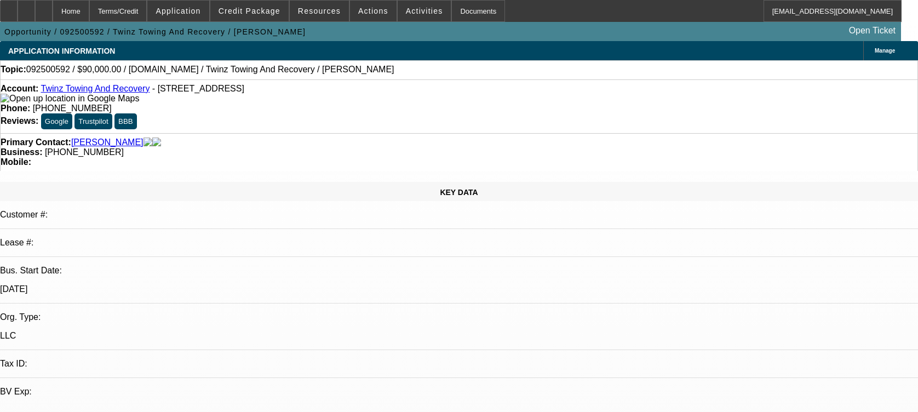
select select "0"
select select "2"
select select "0.1"
select select "4"
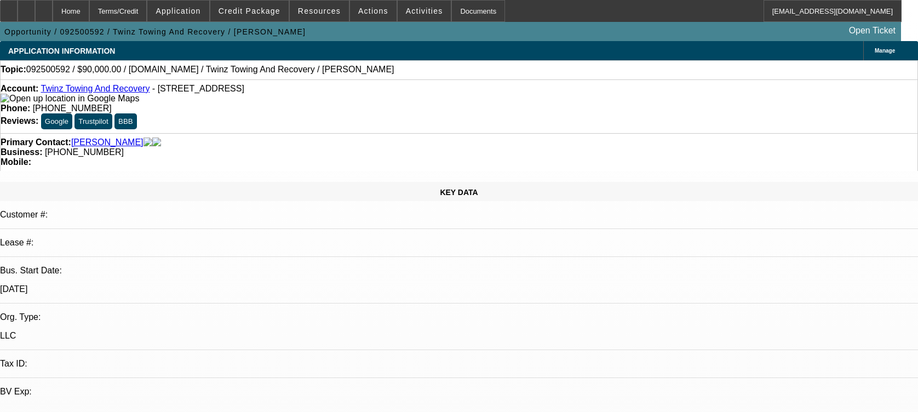
scroll to position [365, 0]
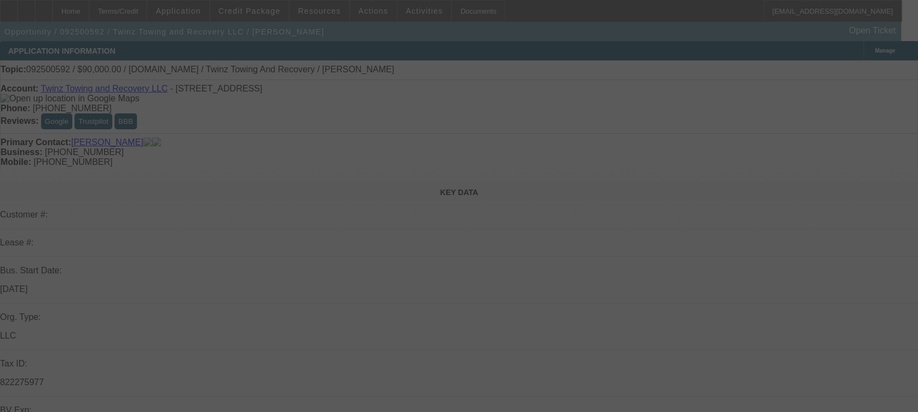
select select "0"
select select "2"
select select "0.1"
select select "4"
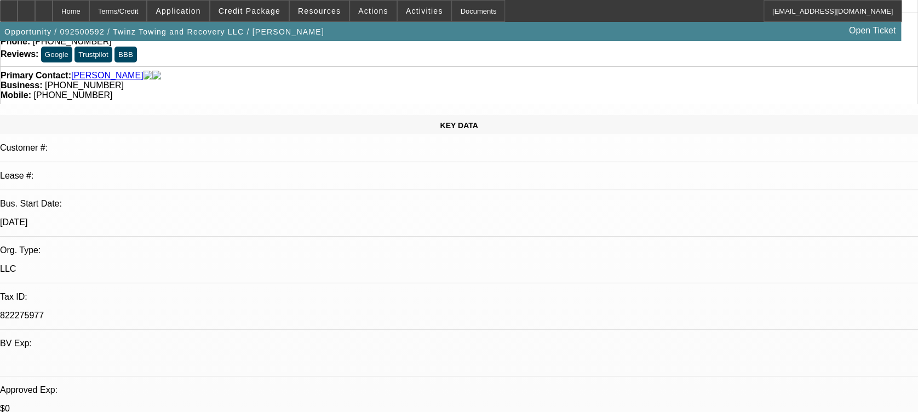
scroll to position [73, 0]
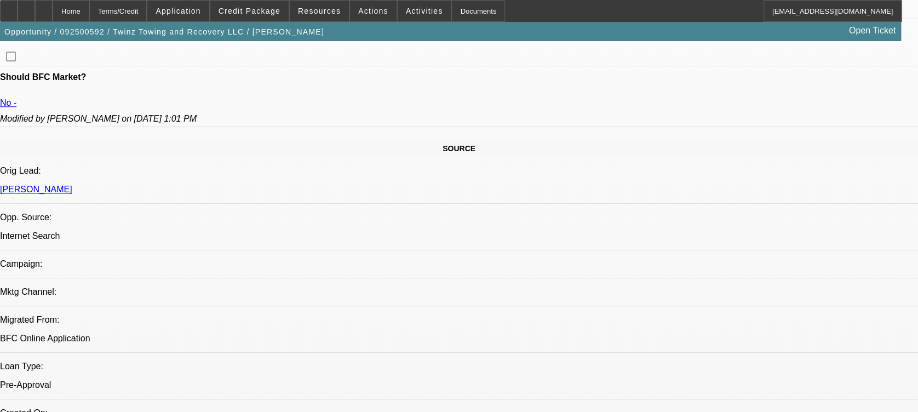
scroll to position [584, 0]
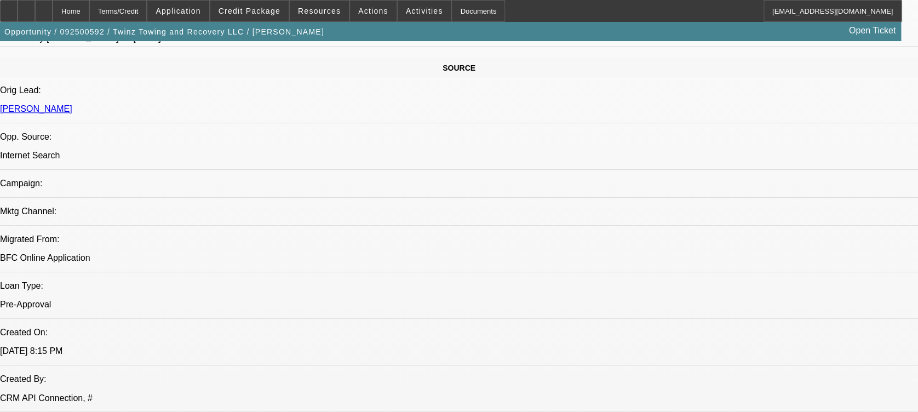
scroll to position [658, 0]
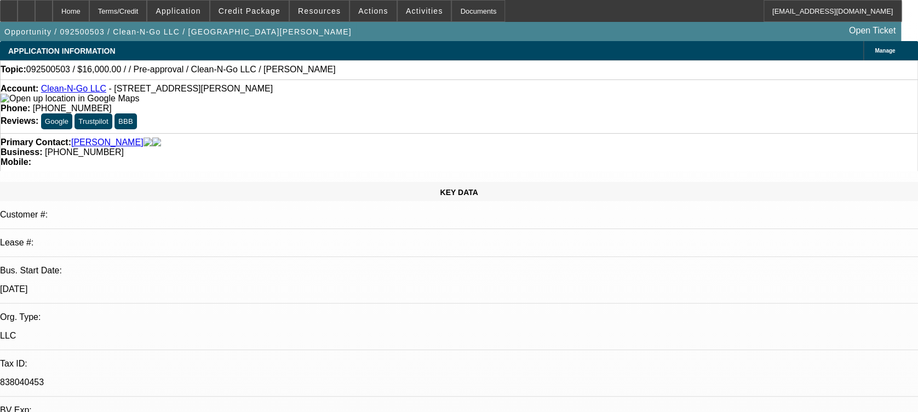
select select "0.2"
select select "2"
select select "0.1"
select select "1"
select select "2"
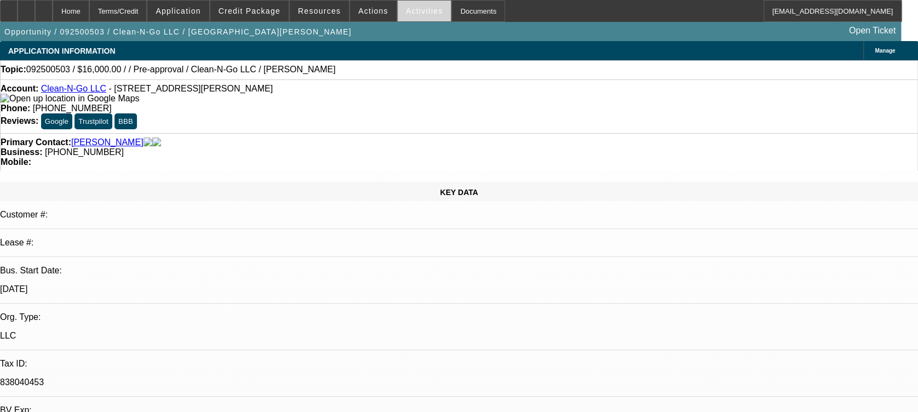
select select "4"
click at [406, 8] on span "Activities" at bounding box center [424, 11] width 37 height 9
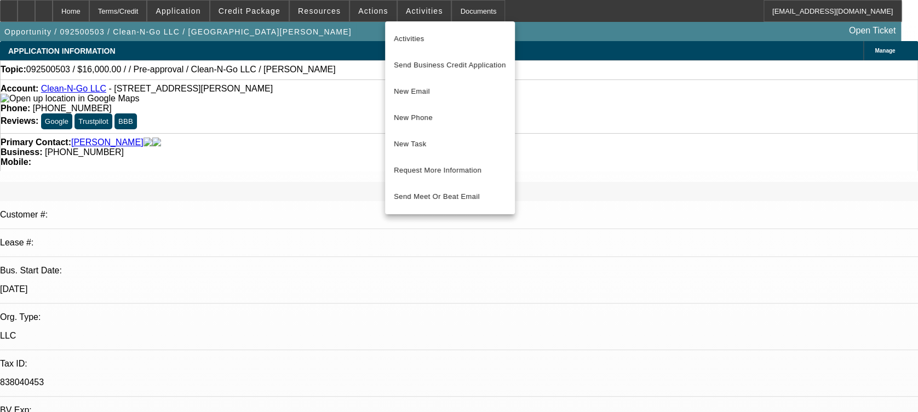
click at [408, 16] on div at bounding box center [459, 206] width 918 height 412
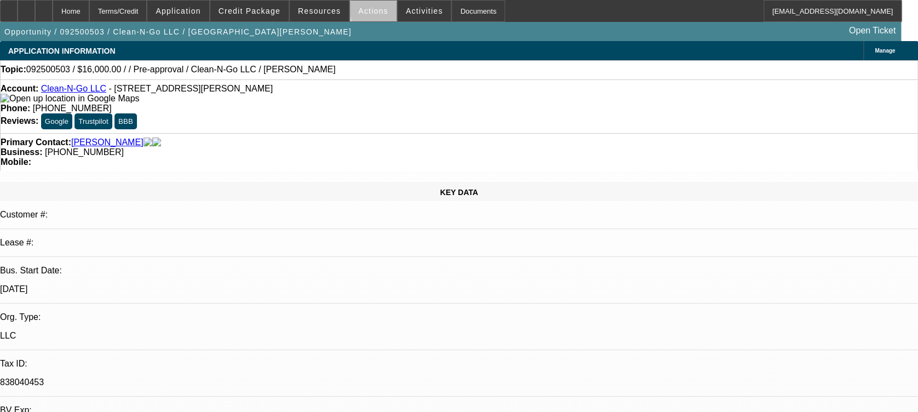
click at [372, 10] on span "Actions" at bounding box center [373, 11] width 30 height 9
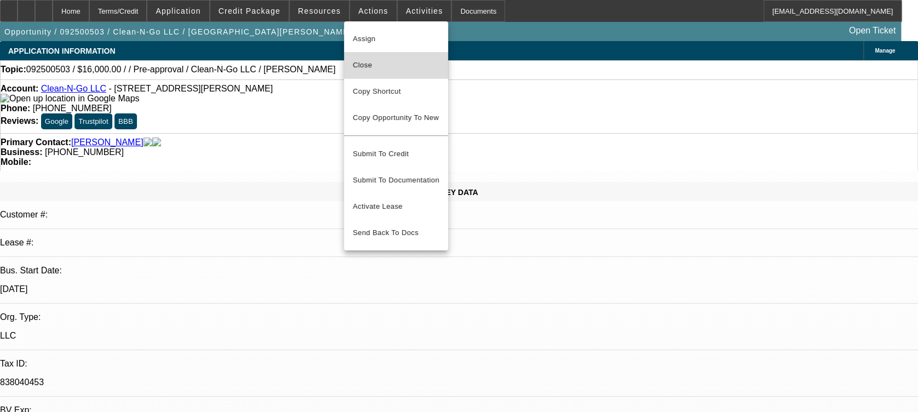
click at [383, 63] on span "Close" at bounding box center [396, 65] width 87 height 13
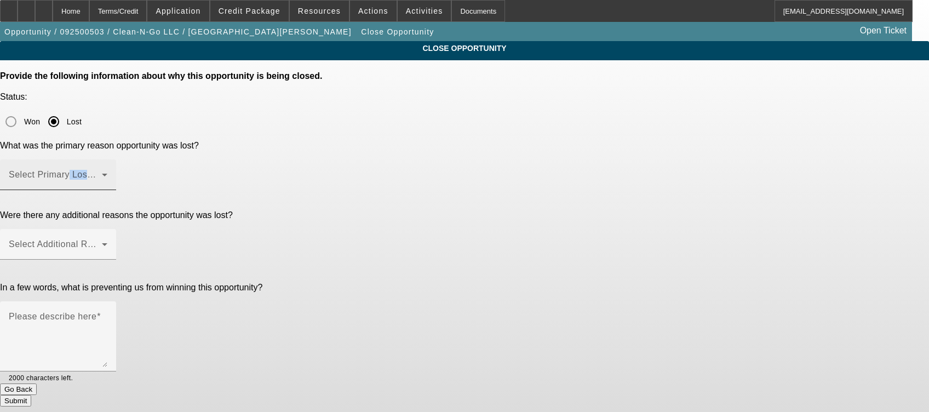
click at [107, 159] on div "Select Primary Lost Reason" at bounding box center [58, 174] width 99 height 31
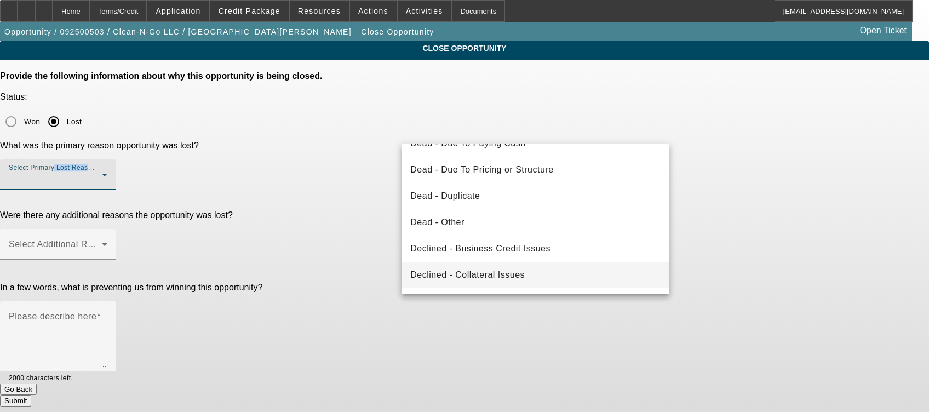
scroll to position [147, 0]
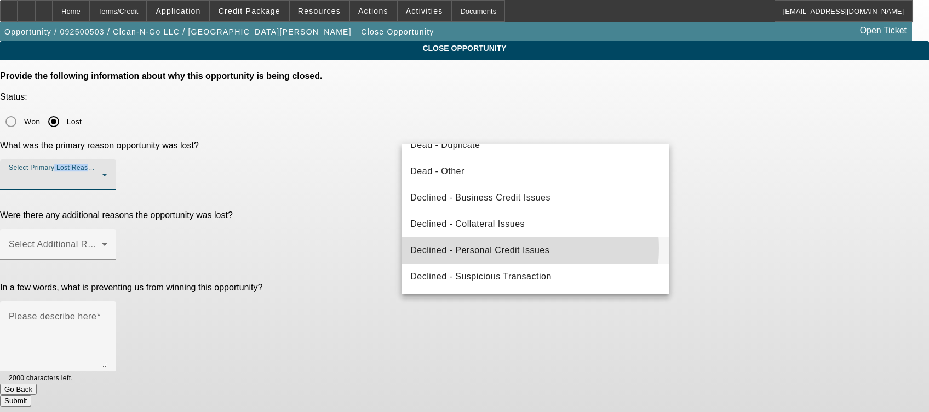
click at [505, 248] on span "Declined - Personal Credit Issues" at bounding box center [479, 250] width 139 height 13
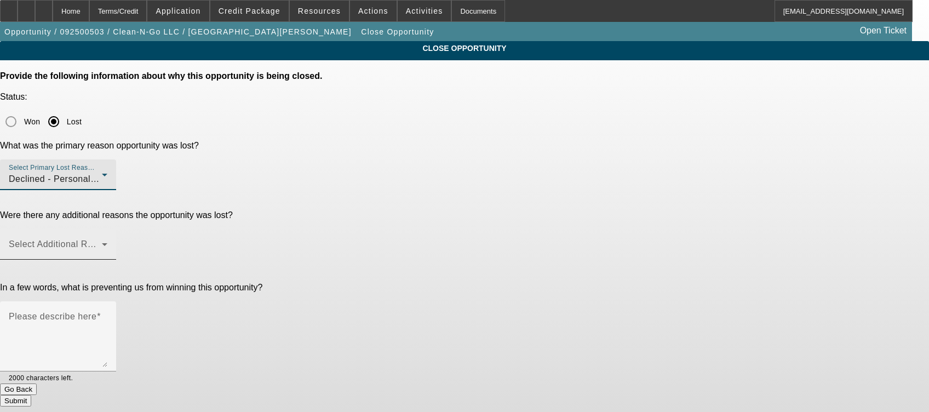
click at [117, 239] on mat-label "Select Additional Reasons" at bounding box center [63, 243] width 108 height 9
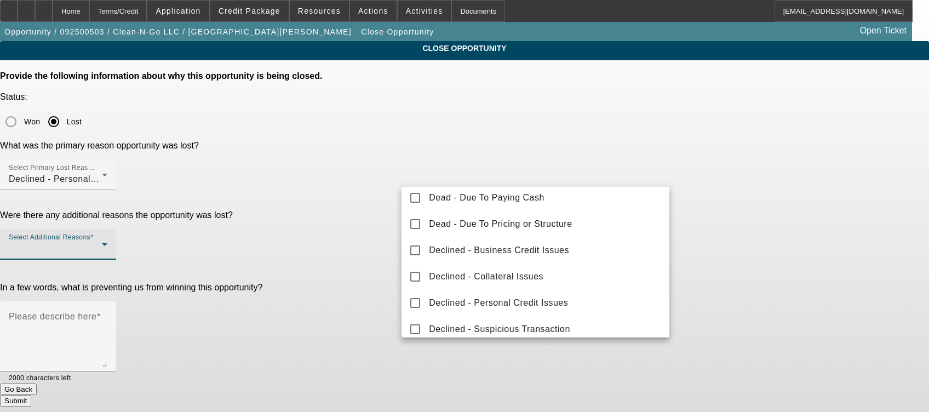
scroll to position [112, 0]
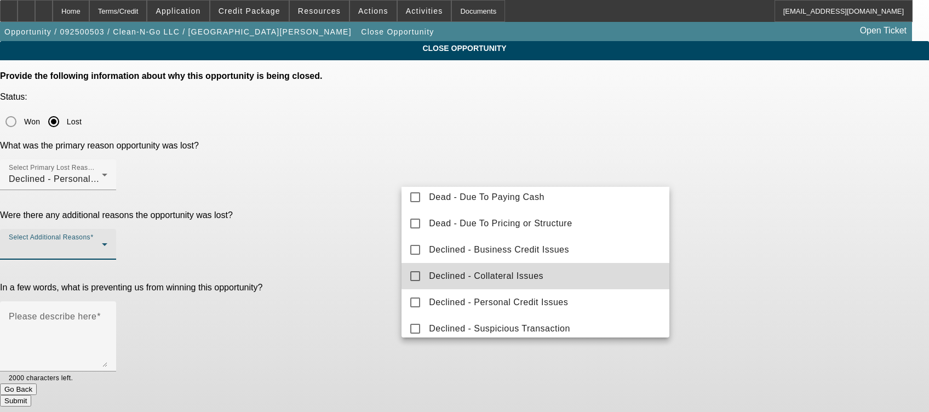
click at [539, 275] on span "Declined - Collateral Issues" at bounding box center [486, 276] width 115 height 13
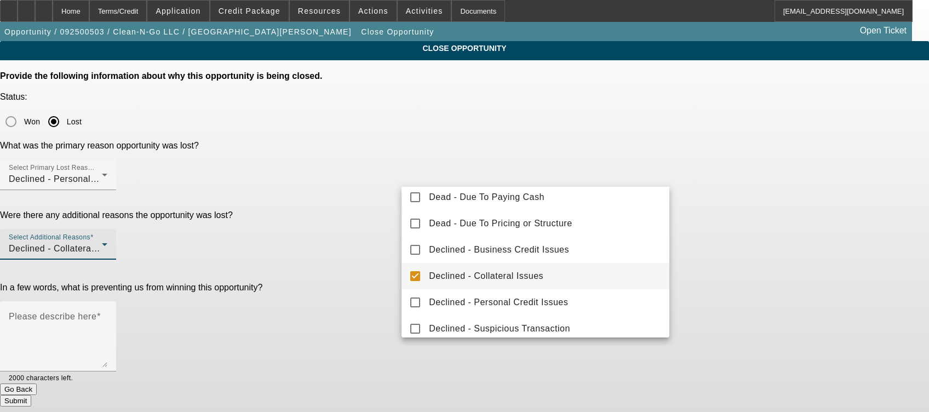
click at [363, 204] on div at bounding box center [464, 206] width 929 height 412
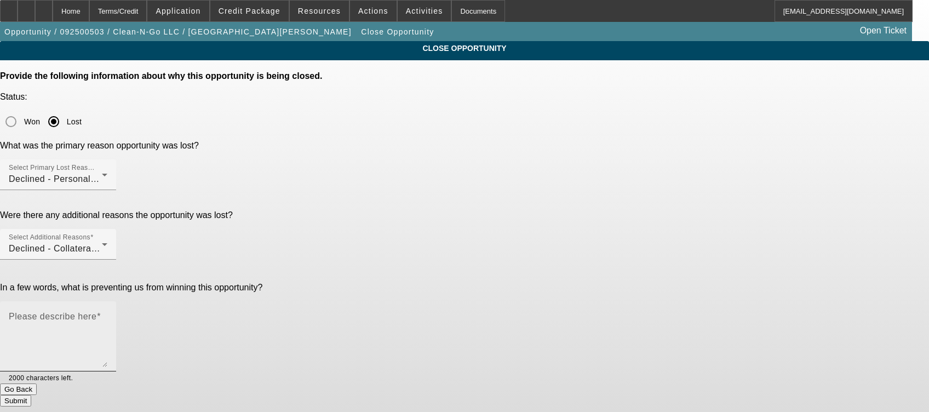
click at [96, 312] on mat-label "Please describe here" at bounding box center [53, 316] width 88 height 9
click at [107, 315] on textarea "Please describe here" at bounding box center [58, 341] width 99 height 53
type textarea "Bad credit, old ditch digger"
click at [31, 395] on button "Submit" at bounding box center [15, 401] width 31 height 12
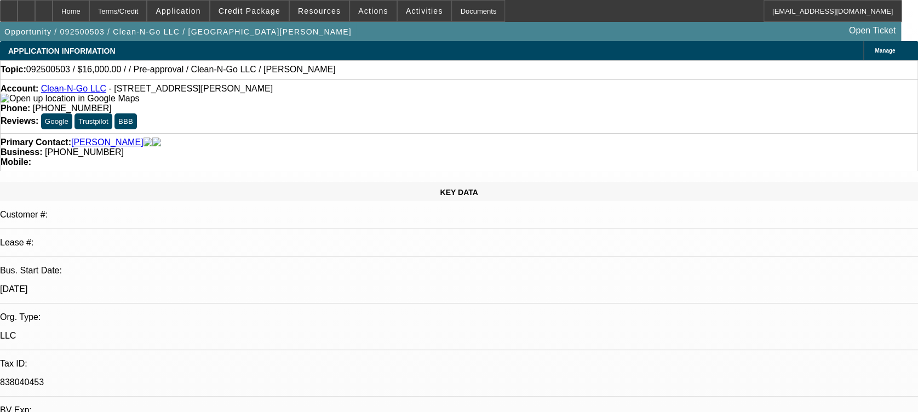
select select "0.2"
select select "2"
select select "0.1"
select select "4"
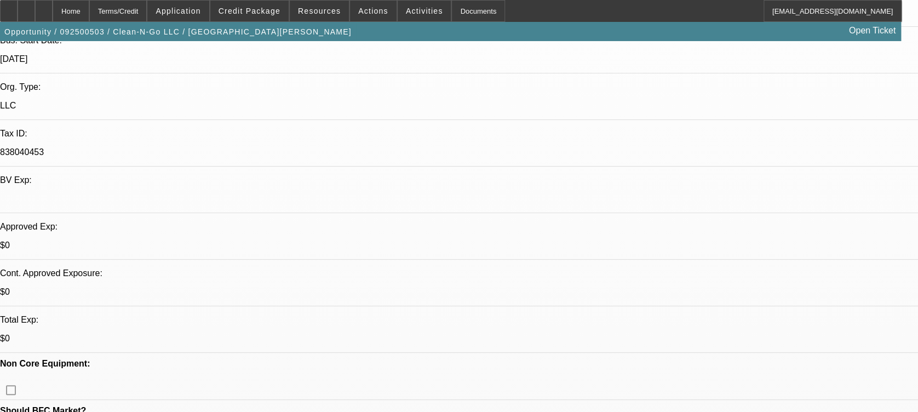
scroll to position [231, 0]
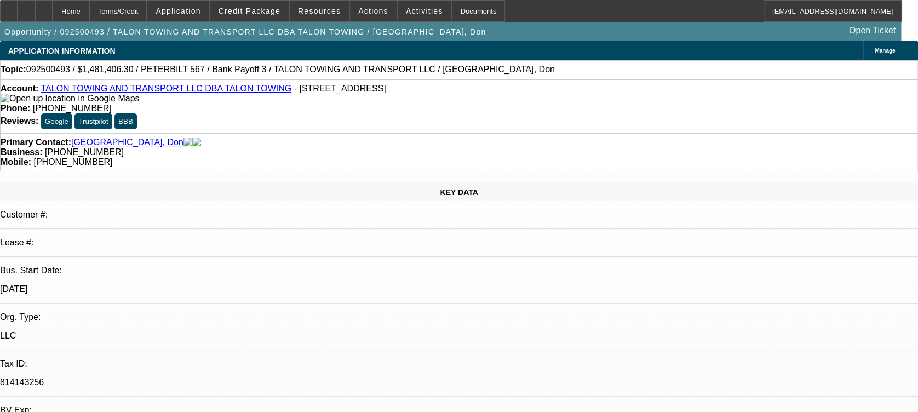
select select "0"
select select "1"
select select "2"
select select "6"
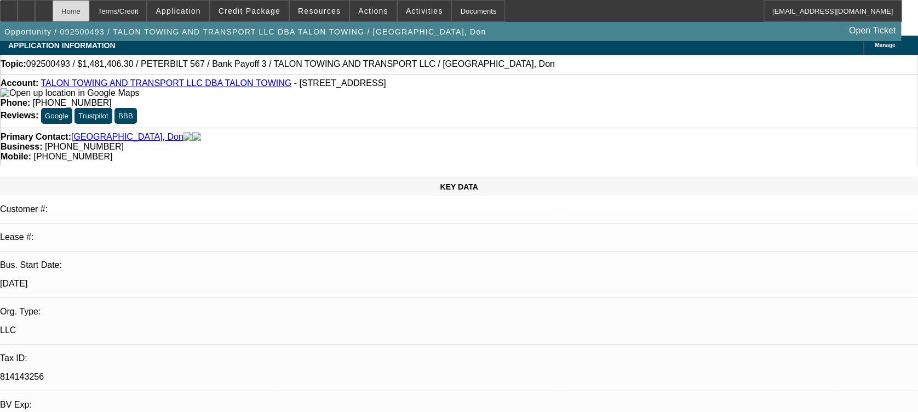
scroll to position [5, 0]
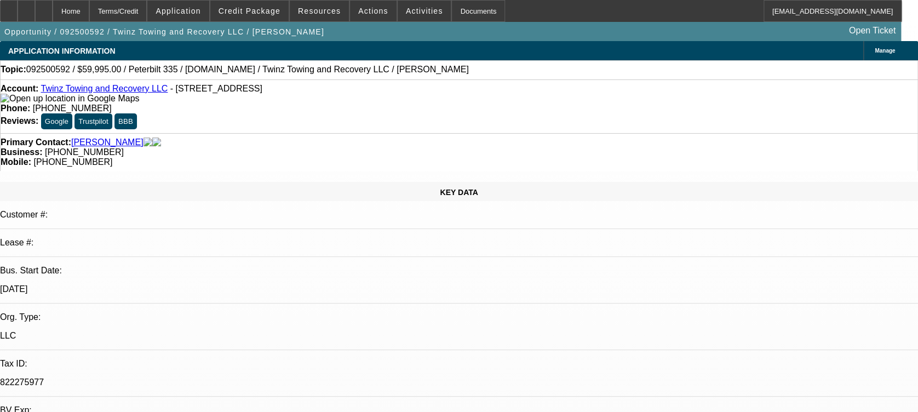
select select "0"
select select "2"
select select "0.1"
select select "4"
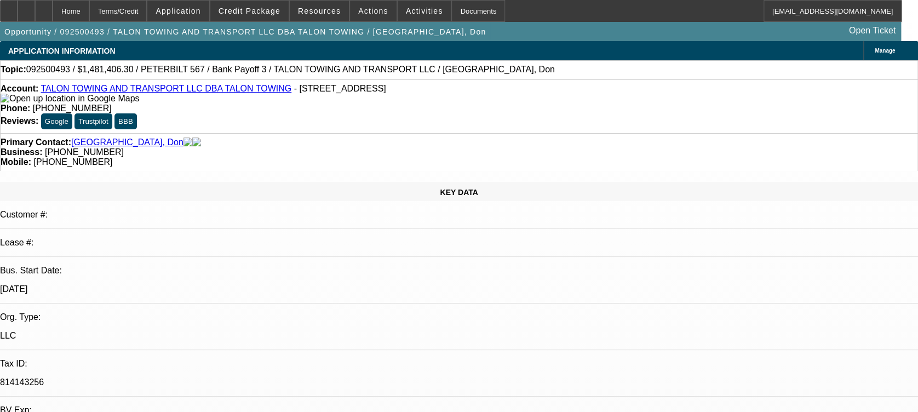
select select "0"
select select "1"
select select "2"
select select "6"
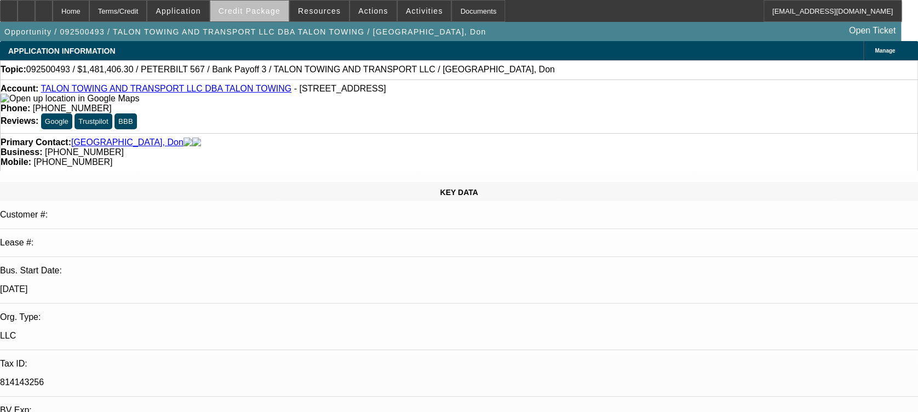
click at [267, 15] on span at bounding box center [249, 11] width 78 height 26
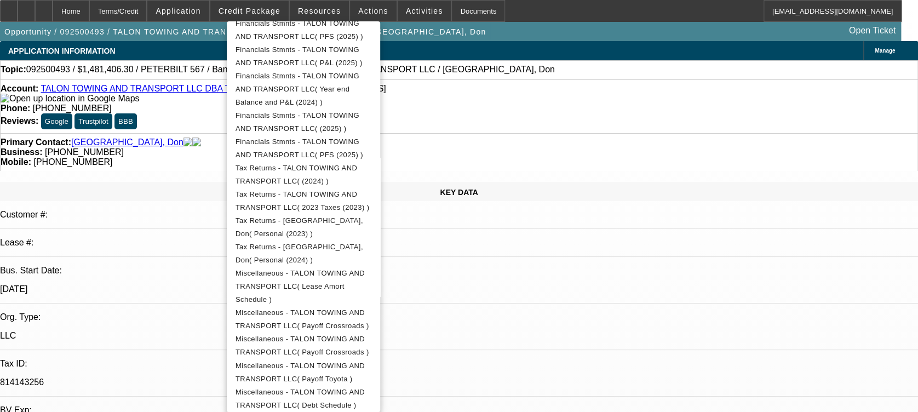
scroll to position [747, 0]
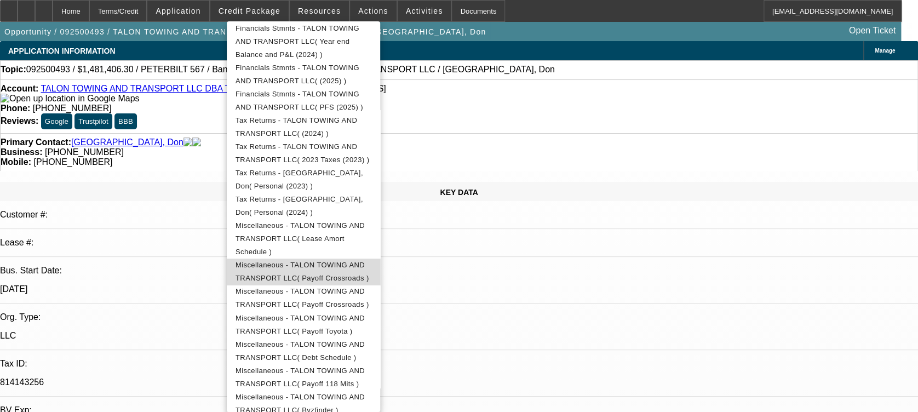
click at [371, 259] on span "Miscellaneous - TALON TOWING AND TRANSPORT LLC( Payoff Crossroads )" at bounding box center [304, 272] width 136 height 26
